Goal: Information Seeking & Learning: Find specific page/section

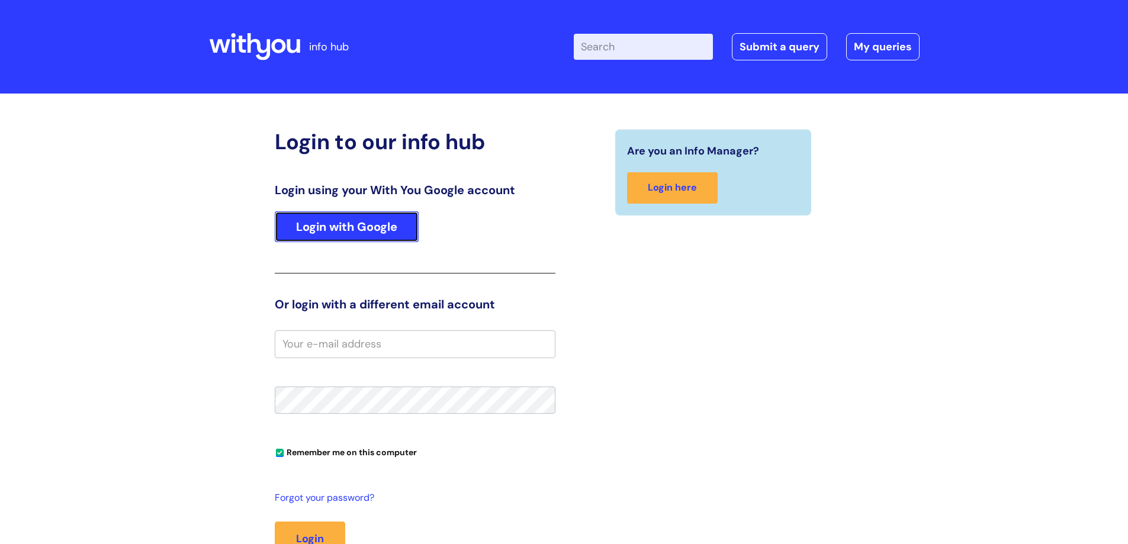
click at [375, 222] on link "Login with Google" at bounding box center [347, 226] width 144 height 31
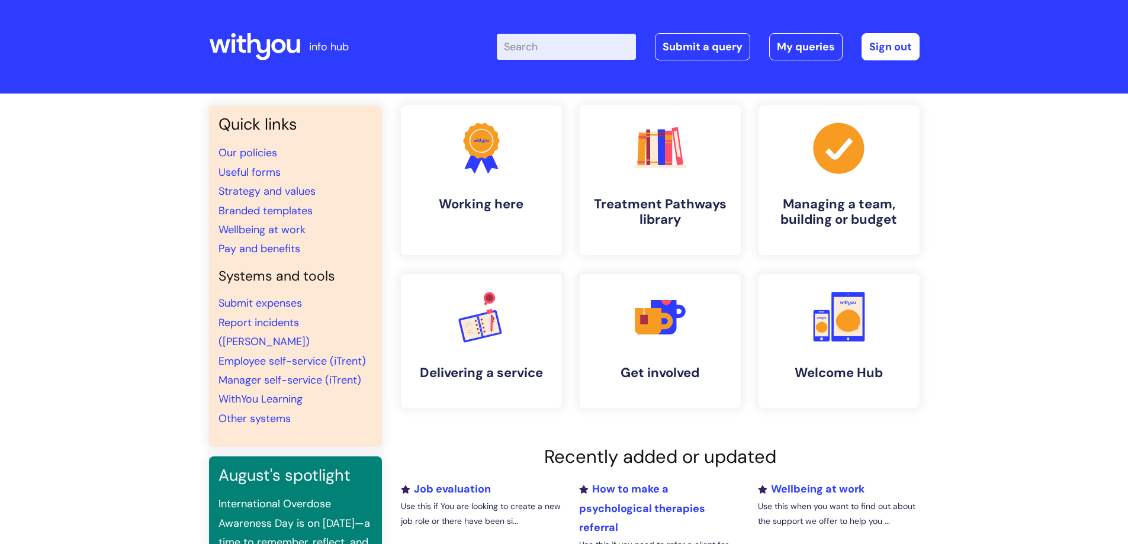
click at [608, 52] on input "Enter your search term here..." at bounding box center [566, 47] width 139 height 26
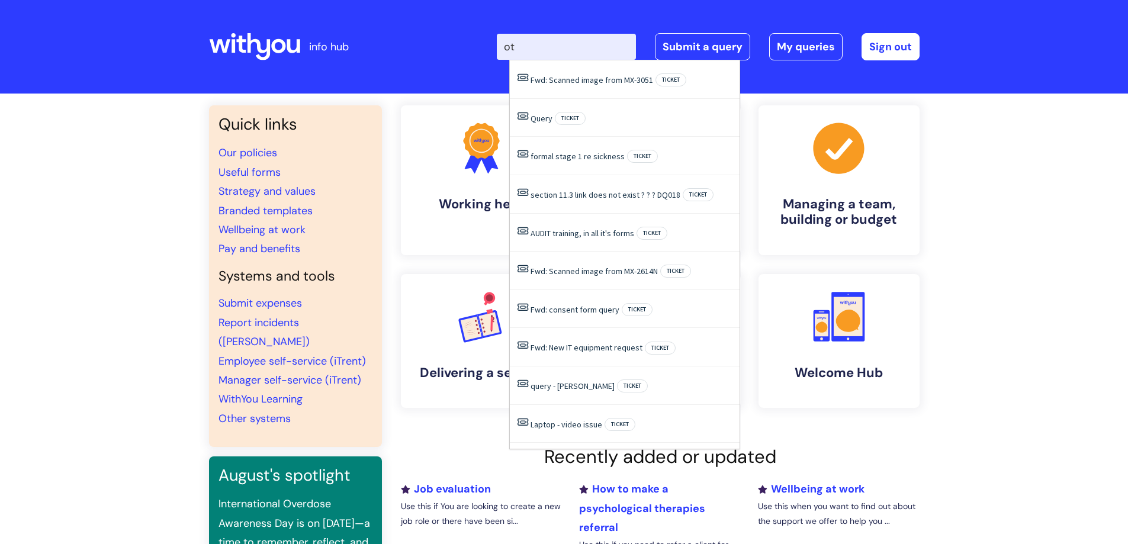
type input "o"
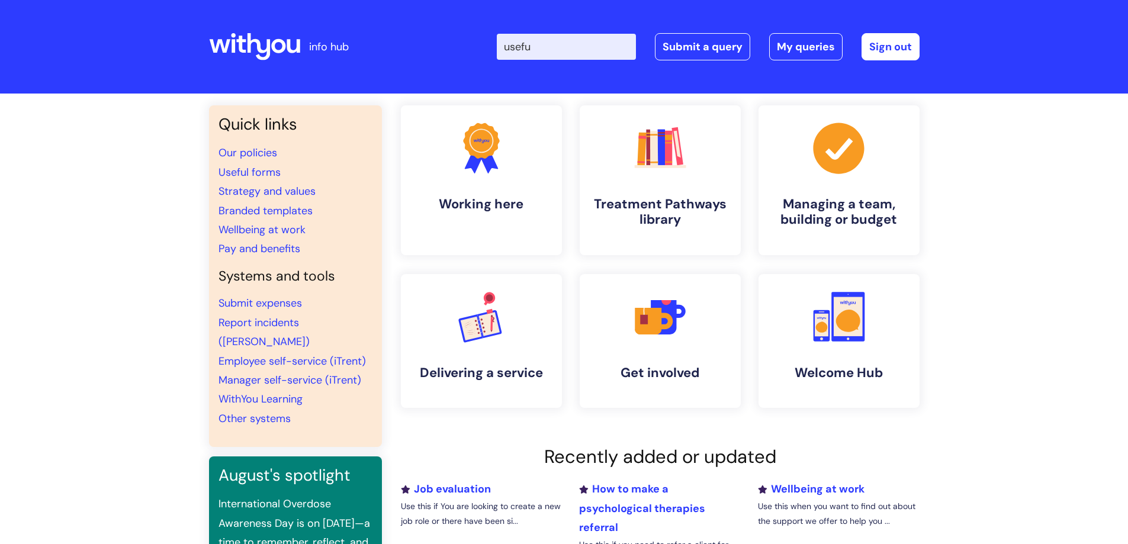
type input "useful"
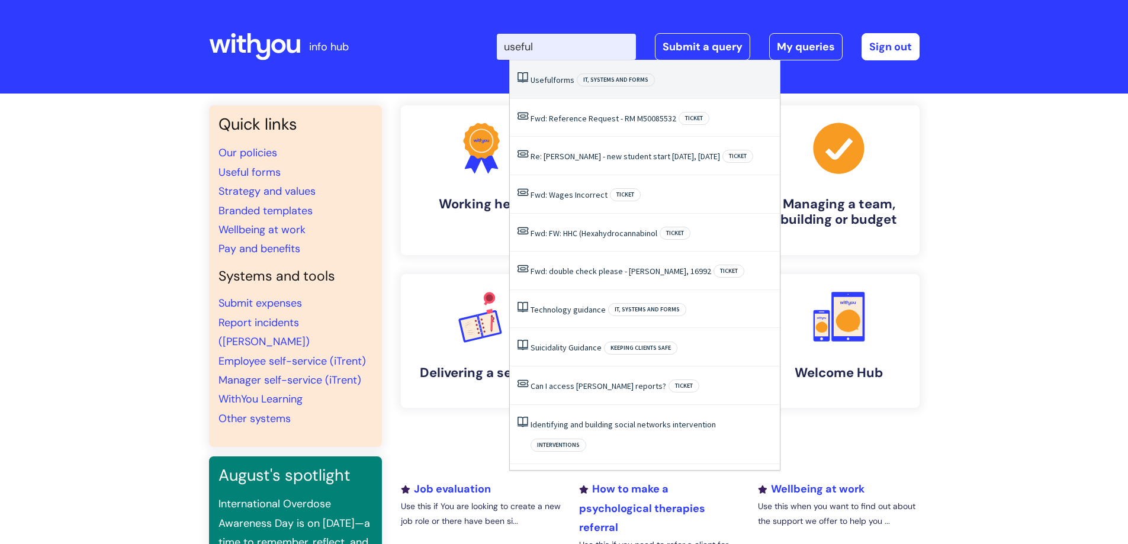
click at [556, 76] on link "Useful forms" at bounding box center [553, 80] width 44 height 11
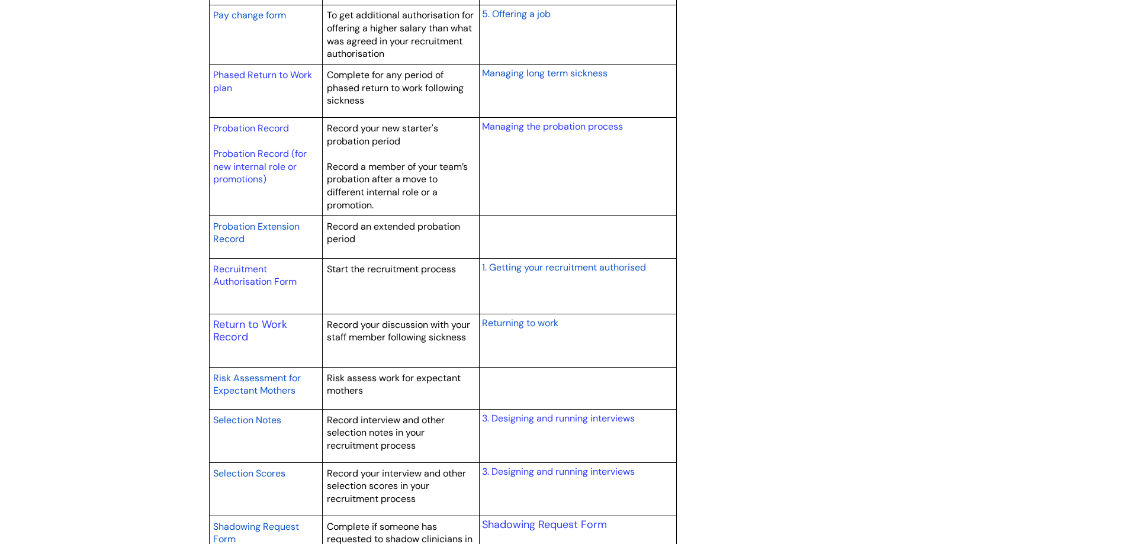
scroll to position [1615, 0]
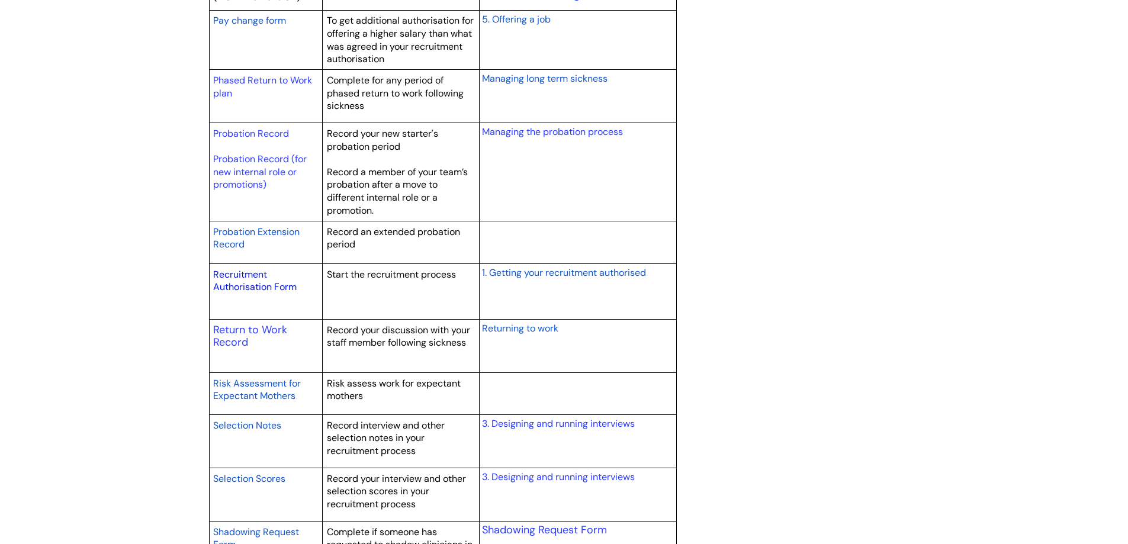
click at [246, 283] on link "Recruitment Authorisation Form" at bounding box center [255, 280] width 84 height 25
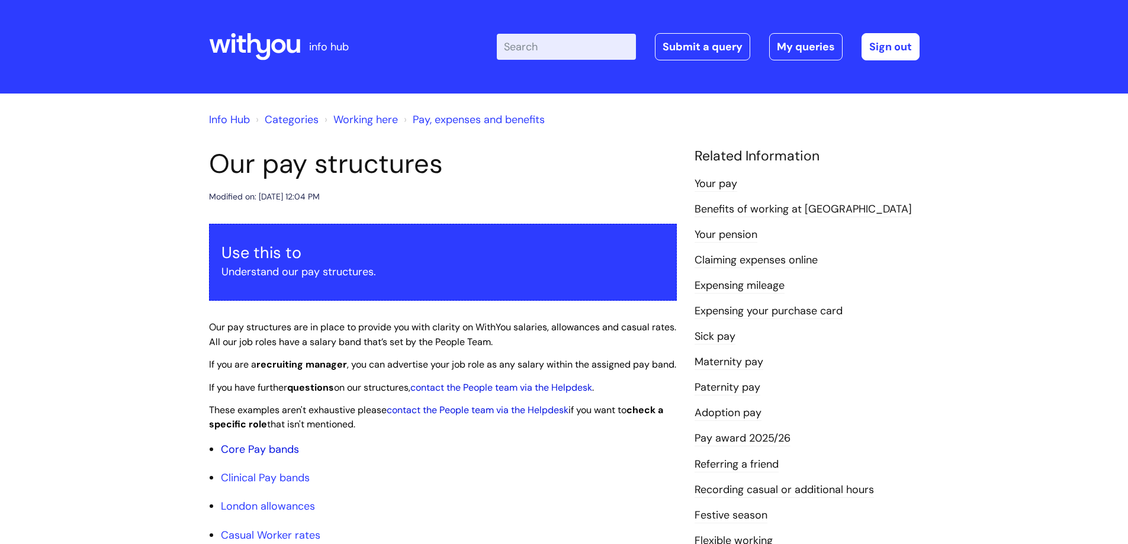
click at [283, 457] on link "Core Pay bands" at bounding box center [260, 449] width 78 height 14
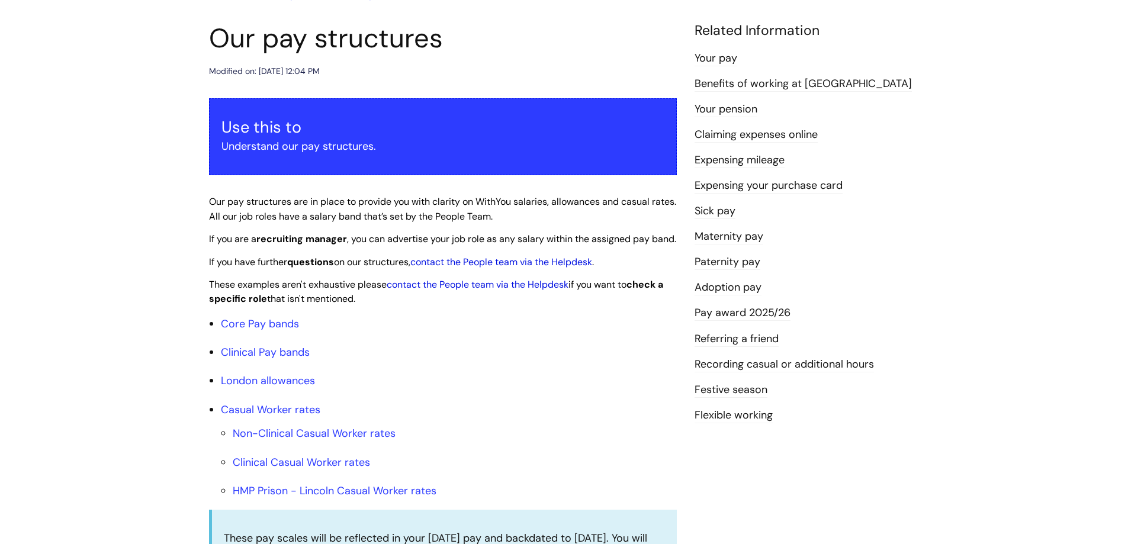
scroll to position [128, 0]
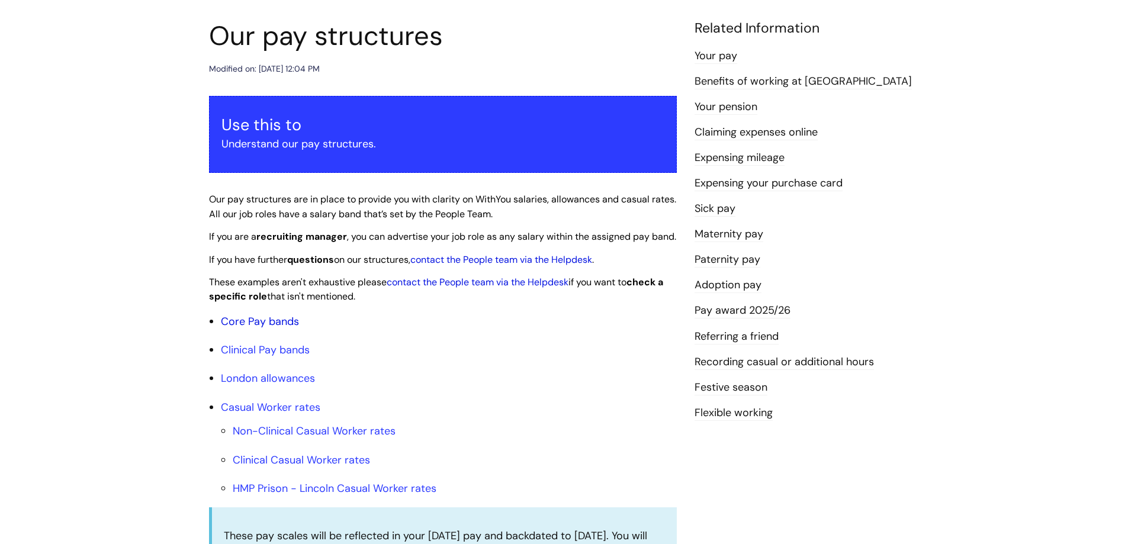
click at [283, 329] on link "Core Pay bands" at bounding box center [260, 321] width 78 height 14
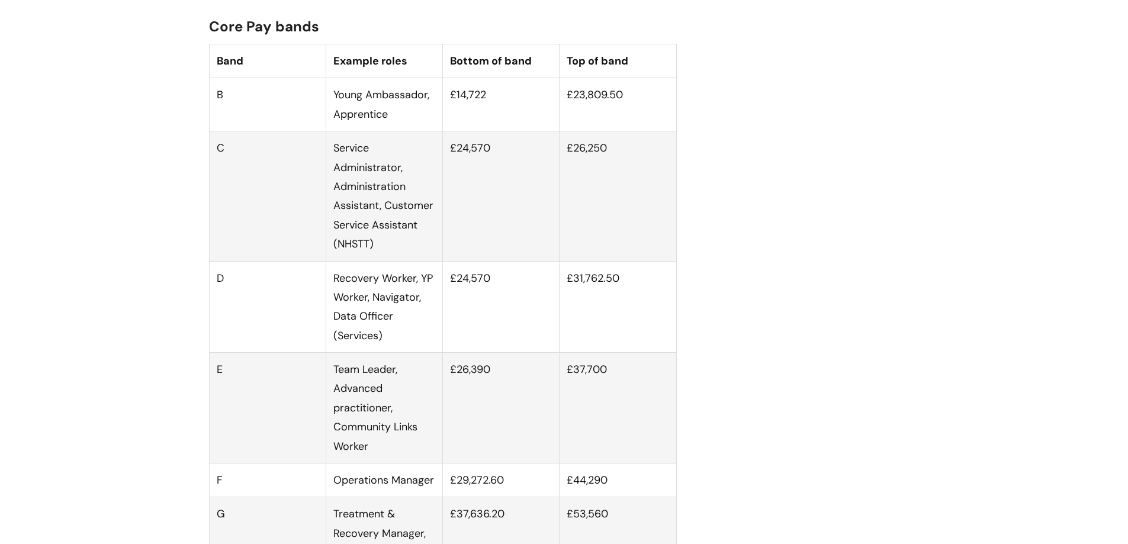
scroll to position [734, 0]
